Goal: Task Accomplishment & Management: Complete application form

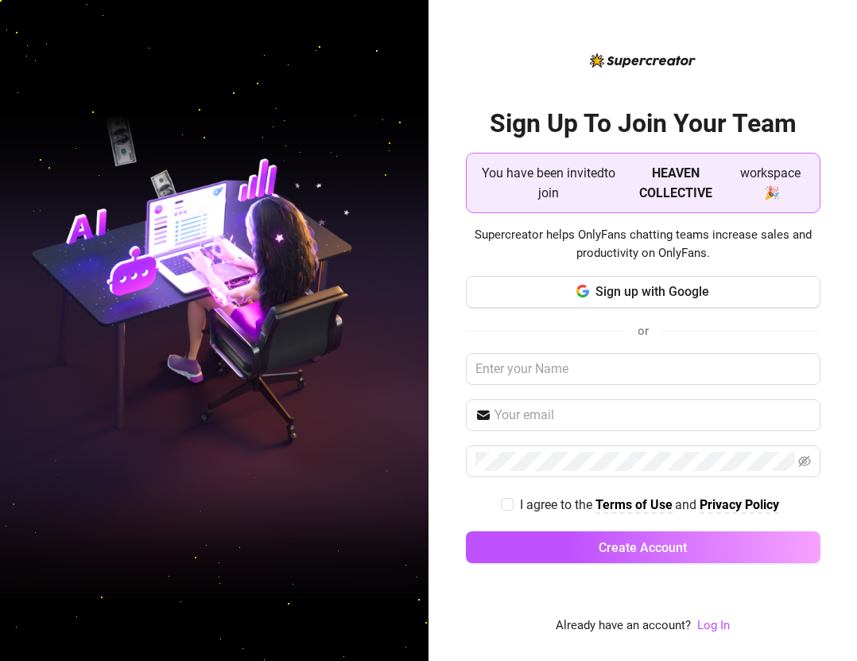
click at [615, 177] on span "You have been invited to join" at bounding box center [548, 183] width 139 height 40
click at [584, 366] on input "text" at bounding box center [643, 369] width 355 height 32
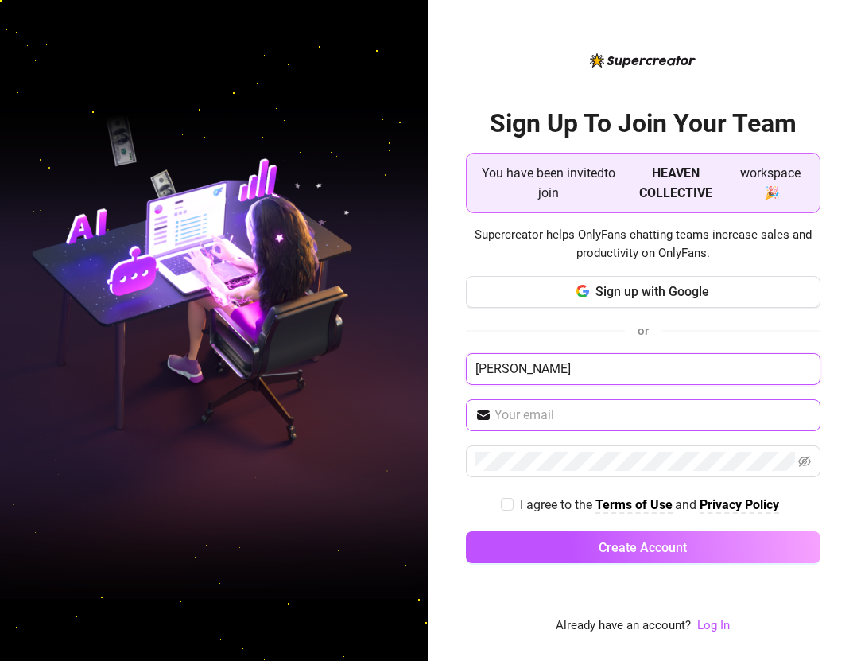
type input "rex"
click at [577, 414] on input "text" at bounding box center [653, 415] width 316 height 19
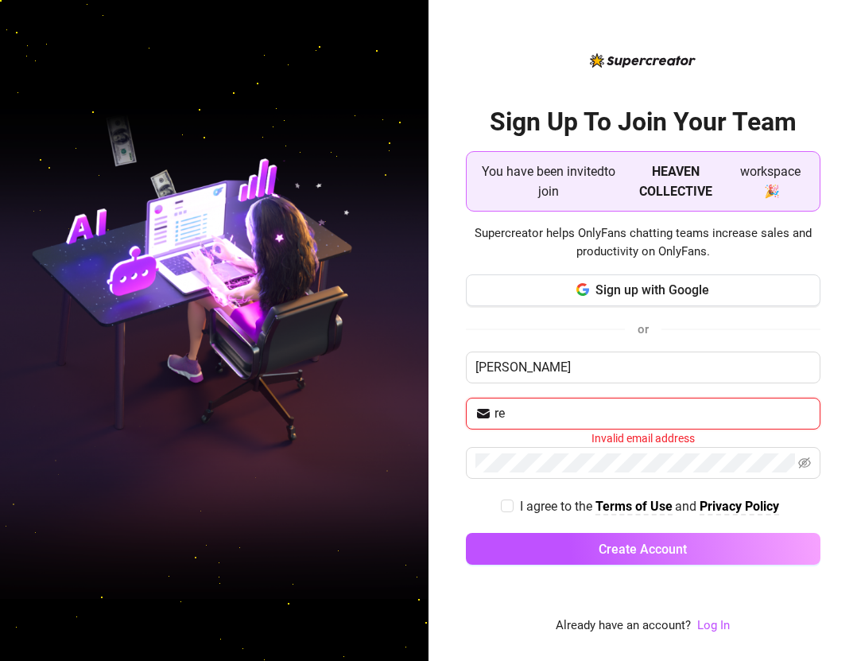
type input "[EMAIL_ADDRESS][DOMAIN_NAME]"
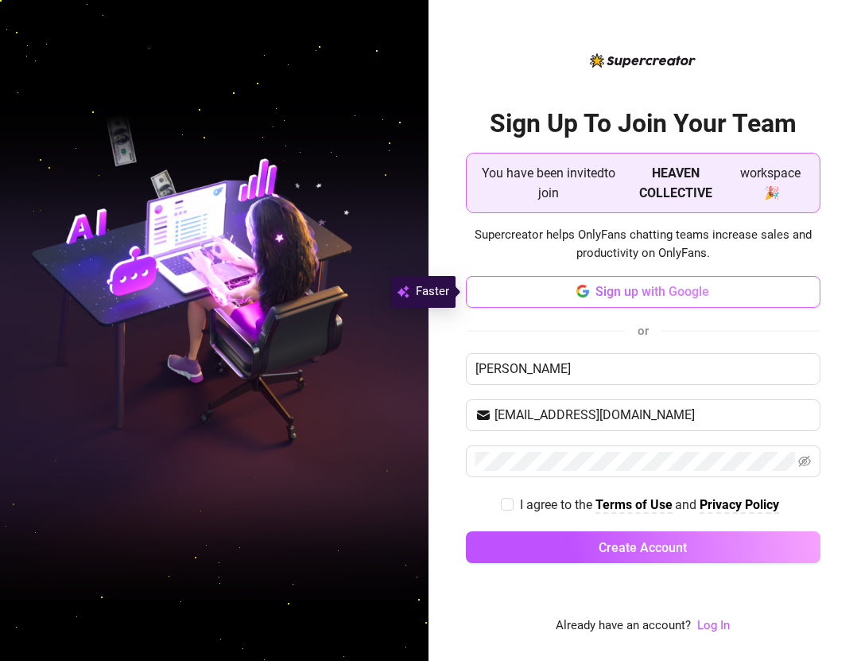
click at [645, 289] on span "Sign up with Google" at bounding box center [653, 291] width 114 height 15
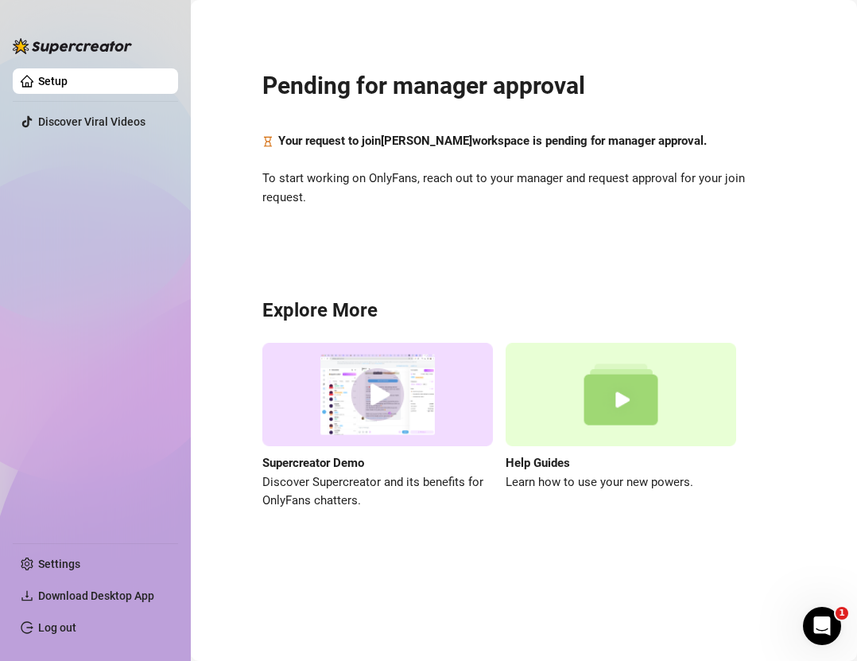
click at [561, 138] on strong "Your request to join [PERSON_NAME] workspace is pending for manager approval." at bounding box center [492, 141] width 429 height 14
click at [68, 86] on link "Setup" at bounding box center [52, 81] width 29 height 13
click at [810, 622] on icon "Open Intercom Messenger" at bounding box center [820, 624] width 26 height 26
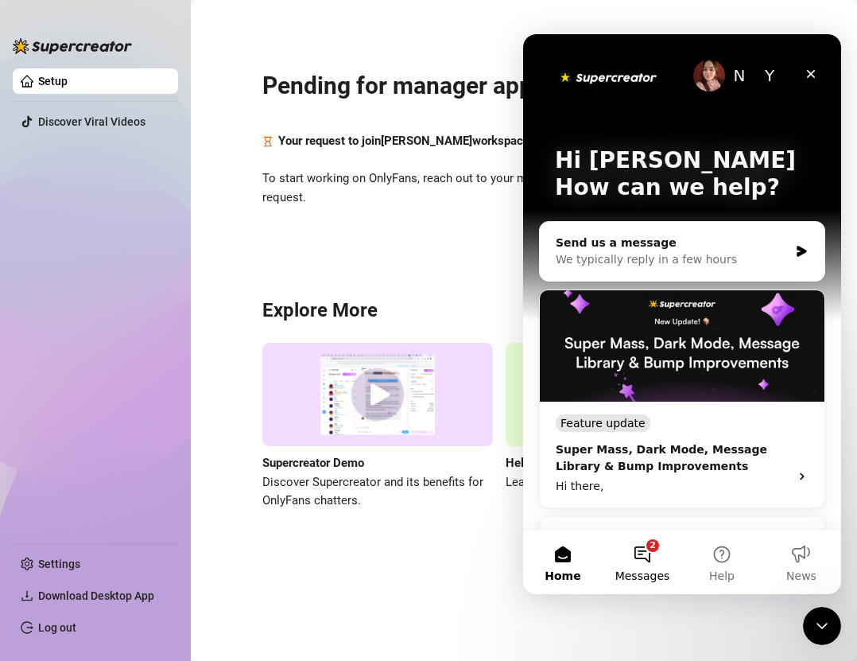
click at [635, 554] on button "2 Messages" at bounding box center [643, 562] width 80 height 64
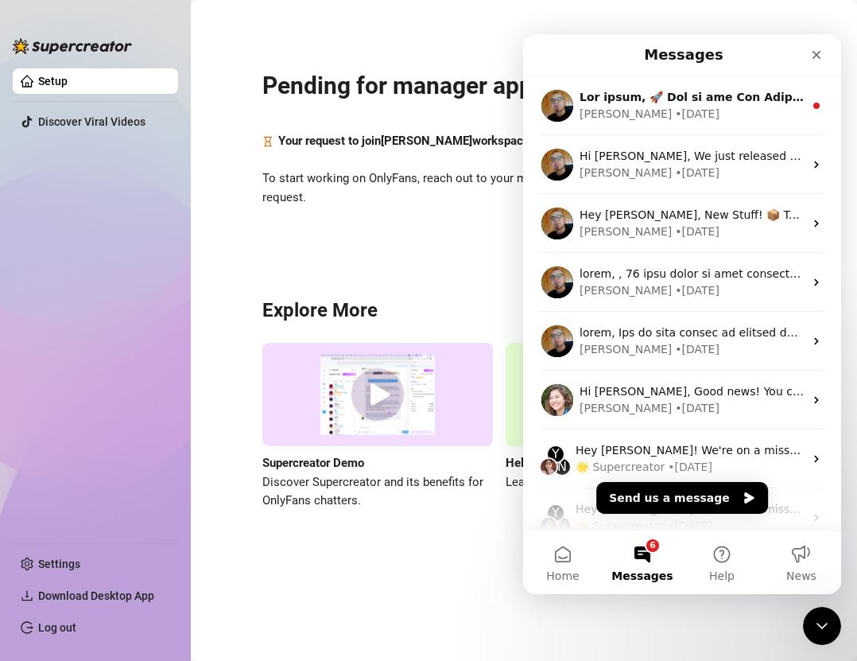
click at [381, 263] on div "Pending for manager approval Your request to join [PERSON_NAME] workspace is pe…" at bounding box center [524, 280] width 635 height 539
click at [472, 109] on div "Pending for manager approval Your request to join [PERSON_NAME] workspace is pe…" at bounding box center [524, 280] width 635 height 539
click at [816, 45] on div "Close" at bounding box center [816, 55] width 29 height 29
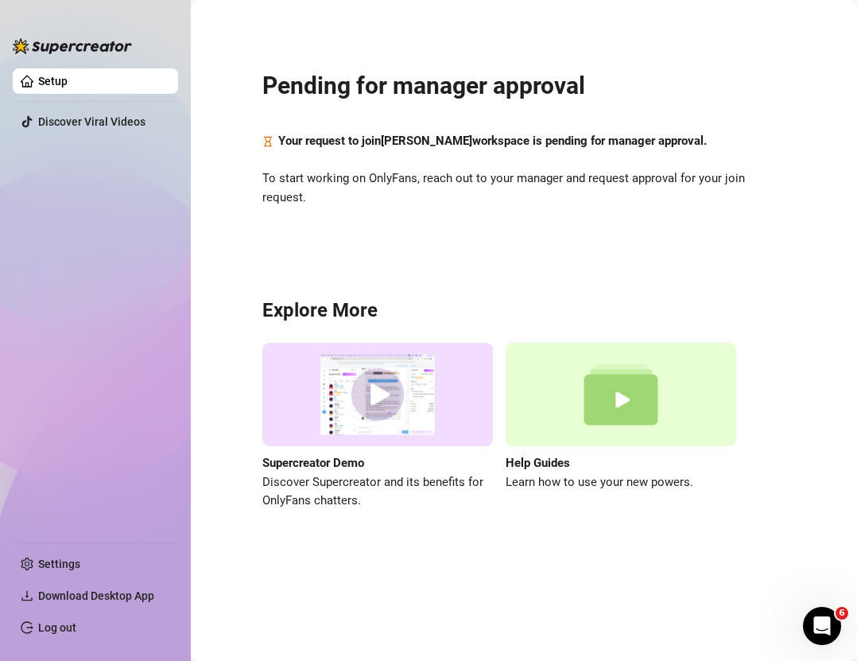
click at [401, 154] on div "Pending for manager approval Your request to join [PERSON_NAME] workspace is pe…" at bounding box center [524, 280] width 635 height 539
click at [404, 135] on strong "Your request to join [PERSON_NAME] workspace is pending for manager approval." at bounding box center [492, 141] width 429 height 14
click at [51, 563] on link "Settings" at bounding box center [59, 563] width 42 height 13
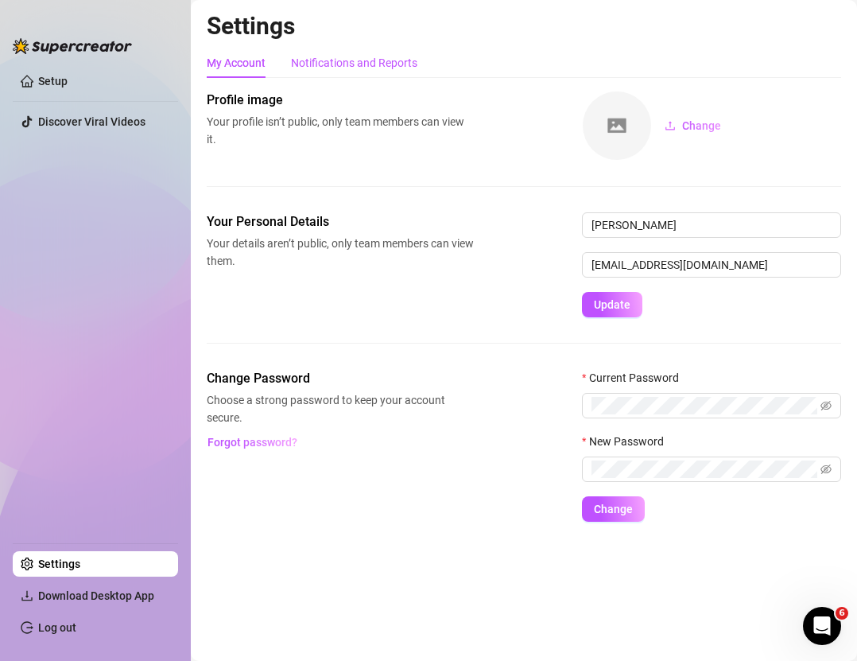
click at [333, 59] on div "Notifications and Reports" at bounding box center [354, 62] width 126 height 17
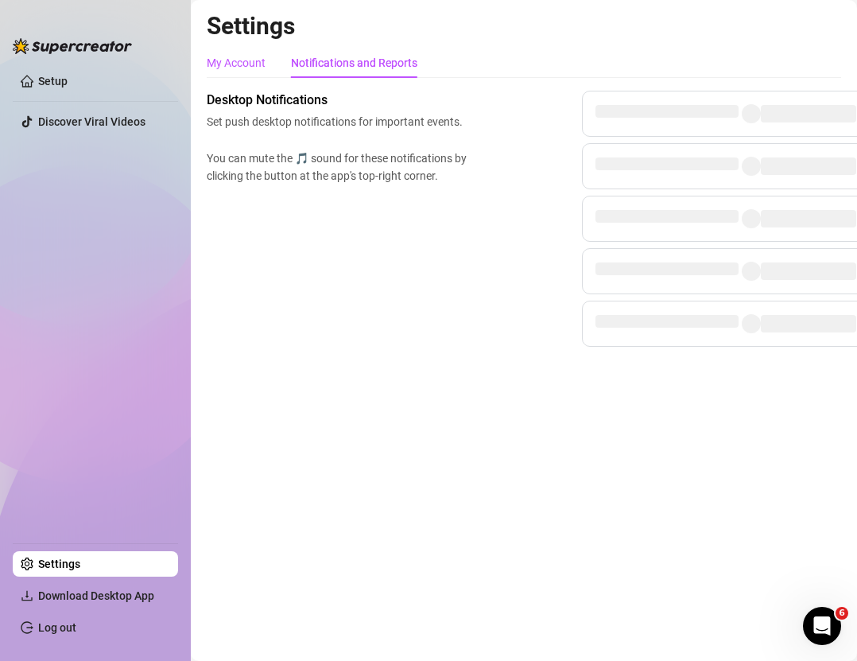
click at [236, 71] on div "My Account" at bounding box center [236, 62] width 59 height 17
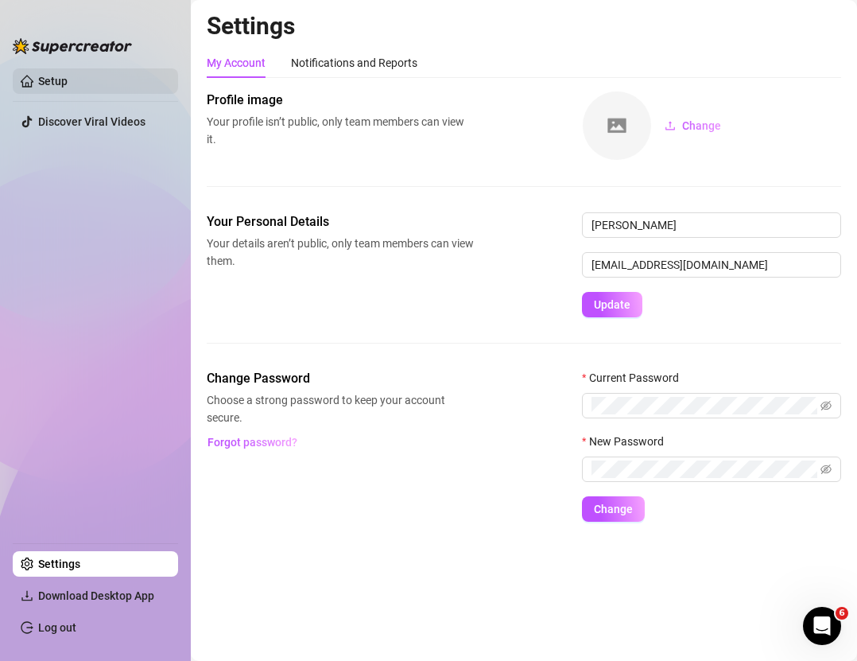
click at [53, 75] on link "Setup" at bounding box center [52, 81] width 29 height 13
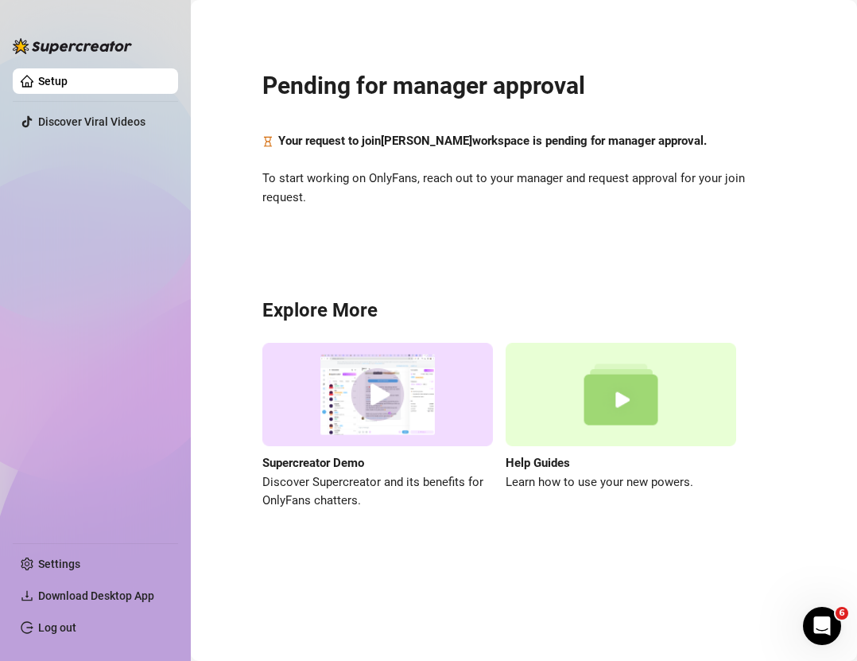
click at [301, 121] on div "Pending for manager approval Your request to join [PERSON_NAME] workspace is pe…" at bounding box center [524, 280] width 635 height 539
click at [341, 142] on strong "Your request to join [PERSON_NAME] workspace is pending for manager approval." at bounding box center [492, 141] width 429 height 14
click at [41, 622] on link "Log out" at bounding box center [57, 627] width 38 height 13
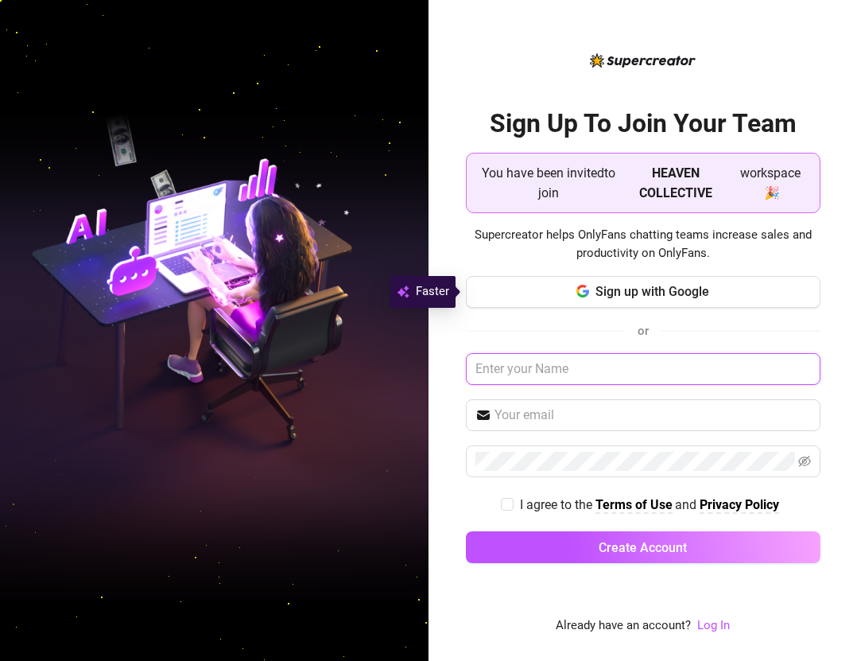
click at [588, 370] on input "text" at bounding box center [643, 369] width 355 height 32
type input "rex"
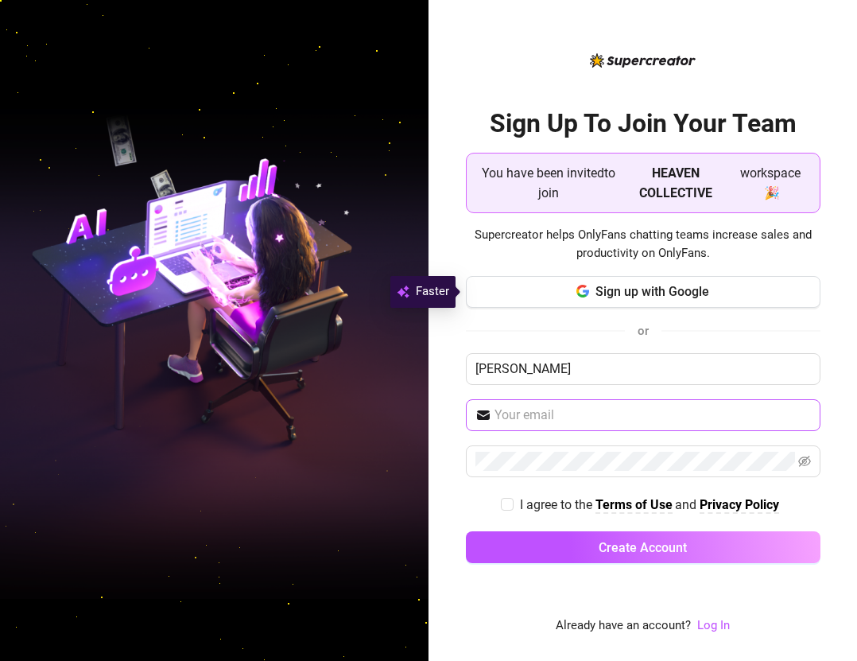
click at [538, 427] on span at bounding box center [643, 415] width 355 height 32
click at [538, 416] on input "text" at bounding box center [653, 415] width 316 height 19
type input "skelirex@icloud.com"
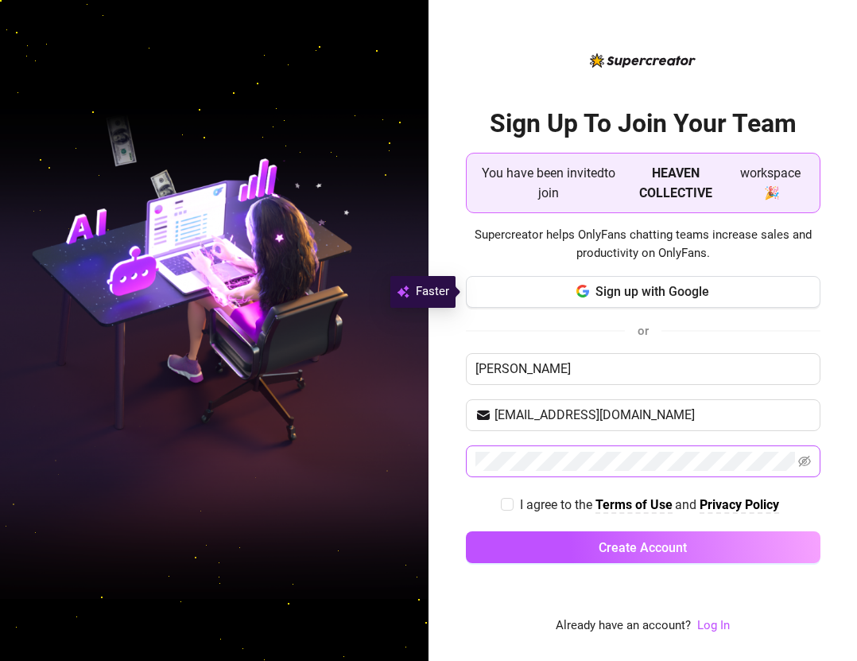
click at [518, 450] on span at bounding box center [643, 461] width 355 height 32
click at [502, 507] on input "I agree to the Terms of Use and Privacy Policy" at bounding box center [506, 503] width 11 height 11
checkbox input "true"
click at [807, 462] on icon "eye-invisible" at bounding box center [804, 461] width 13 height 13
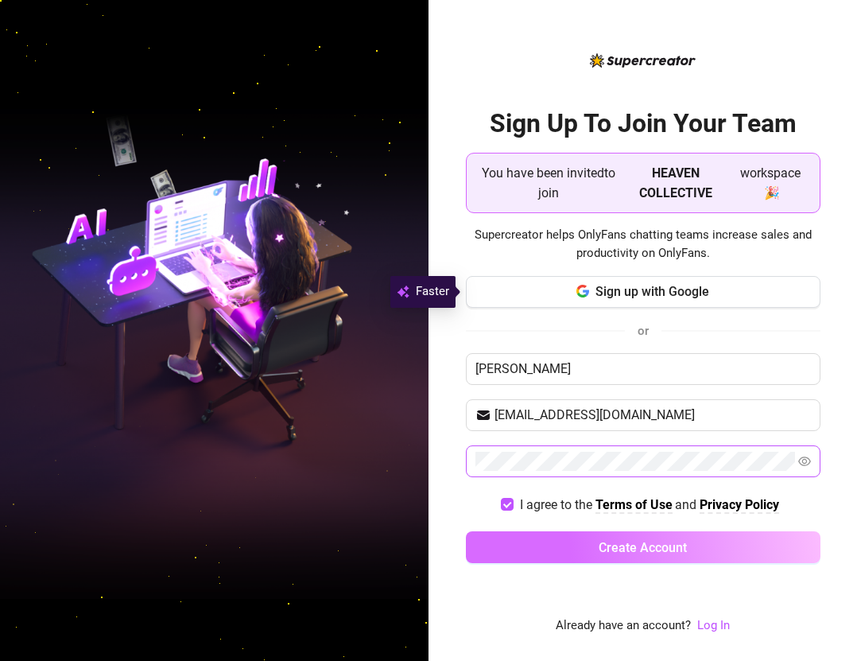
click at [612, 553] on span "Create Account" at bounding box center [643, 547] width 88 height 15
